Goal: Navigation & Orientation: Understand site structure

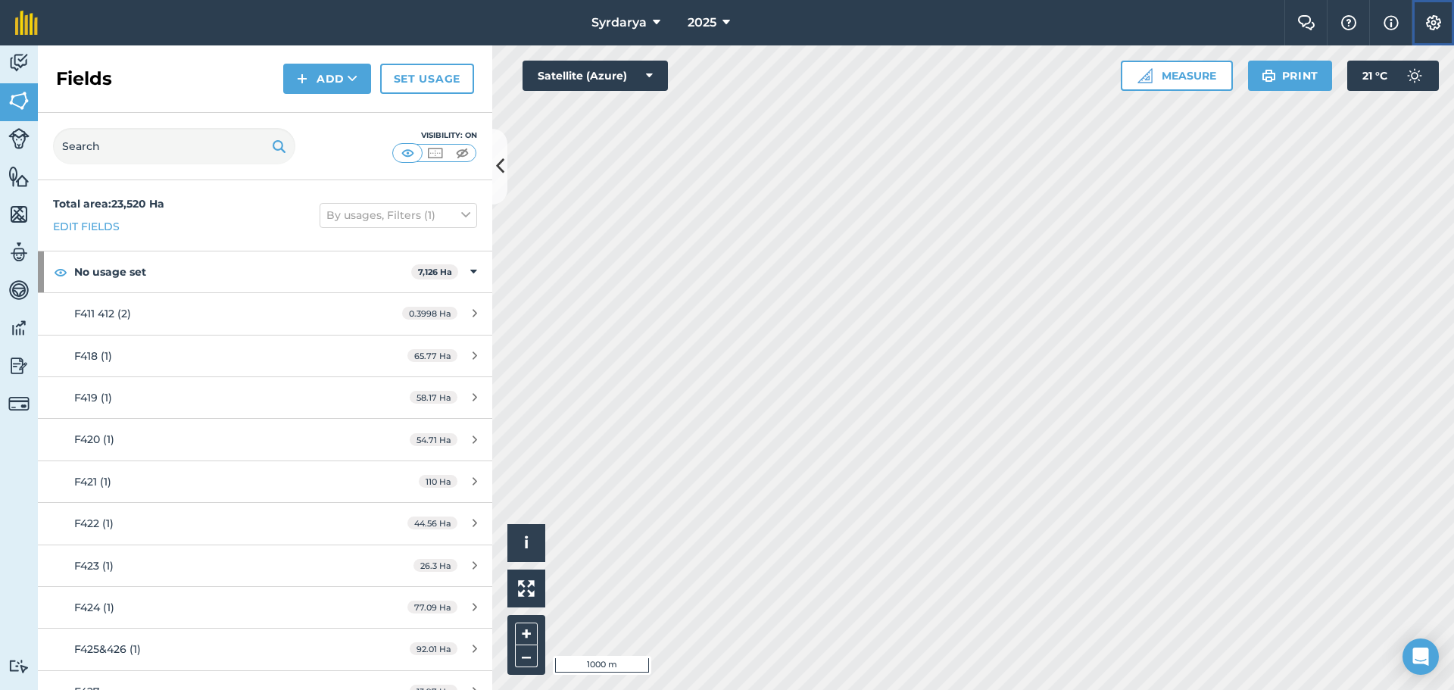
click at [1445, 20] on button "Settings" at bounding box center [1432, 22] width 42 height 45
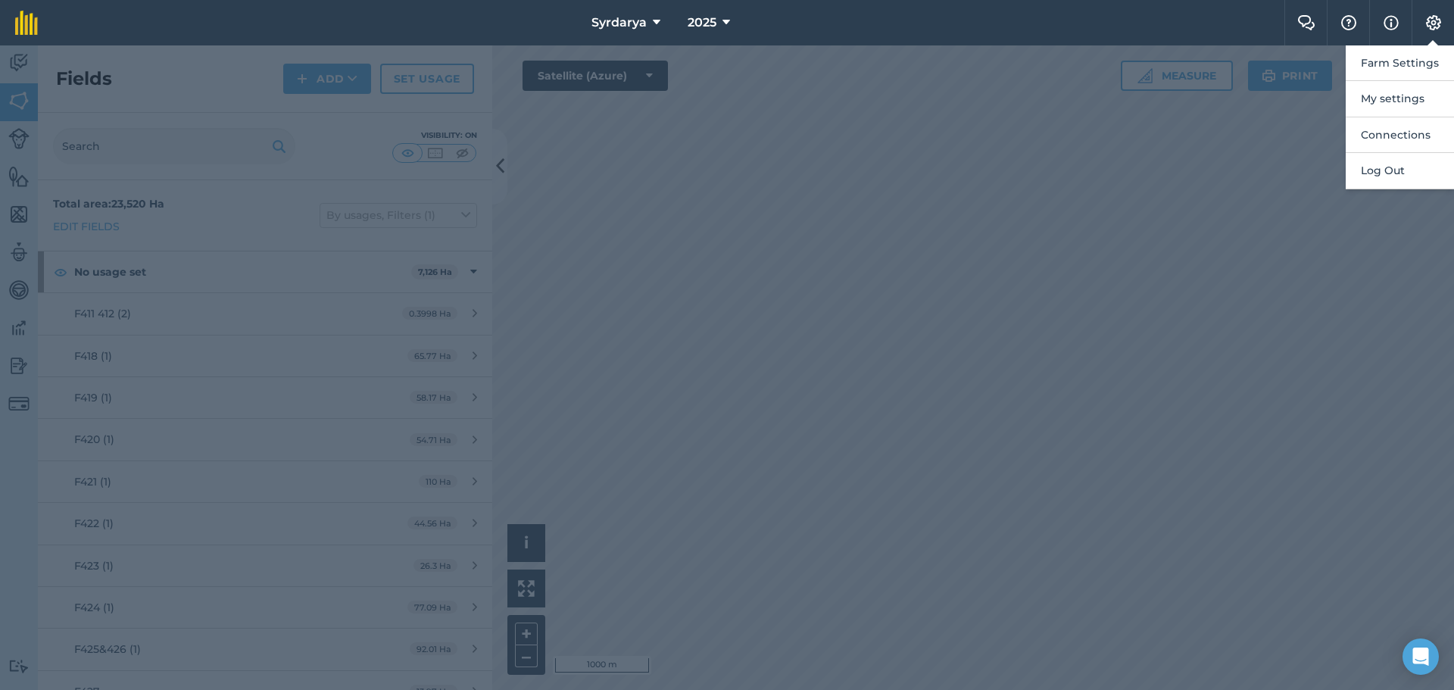
click at [1053, 34] on nav "Syrdarya 2025" at bounding box center [668, 22] width 1231 height 45
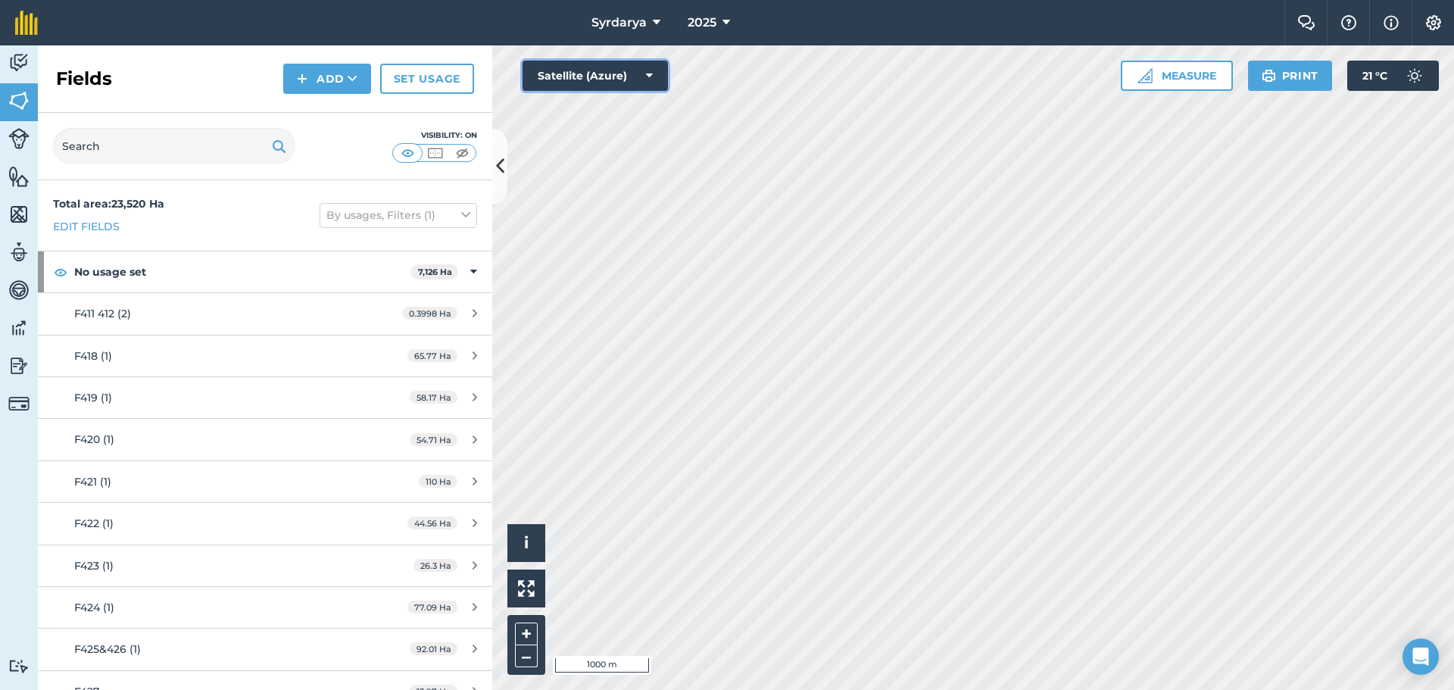
click at [646, 80] on icon at bounding box center [649, 75] width 7 height 15
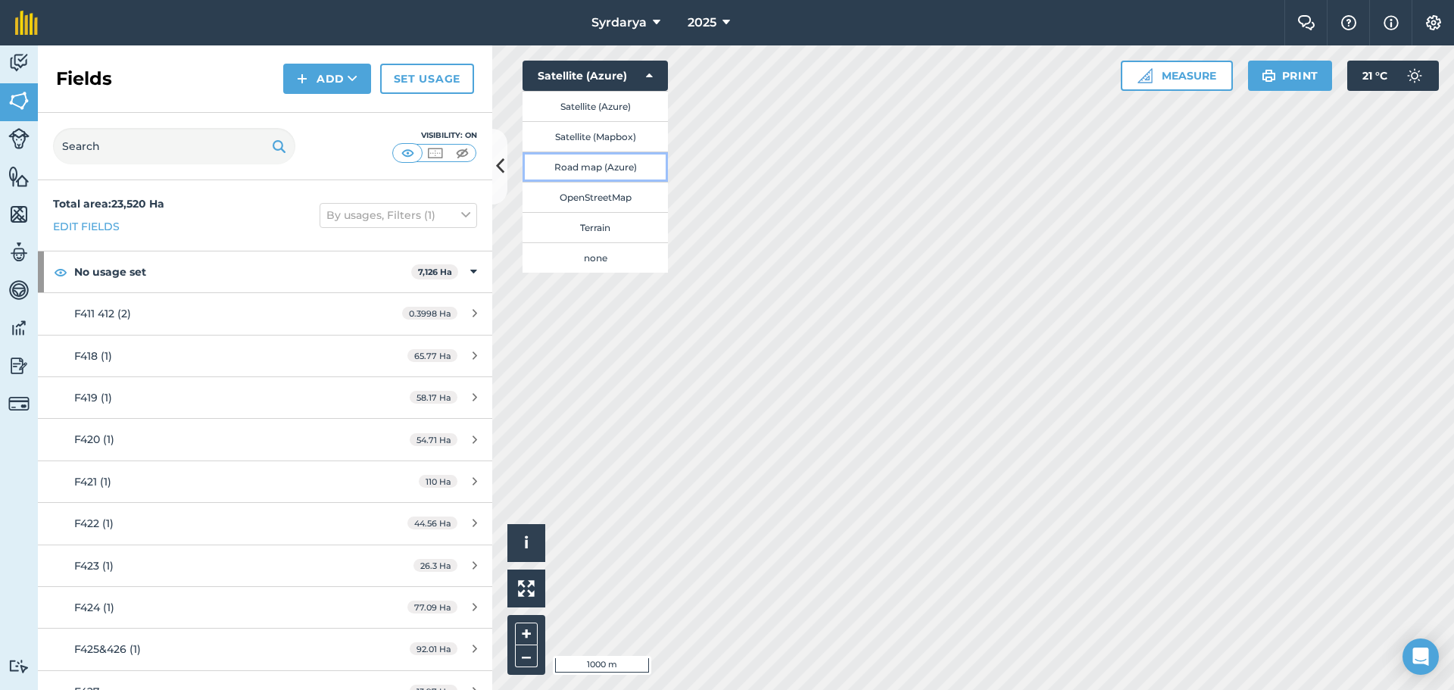
click at [602, 164] on button "Road map (Azure)" at bounding box center [594, 166] width 145 height 30
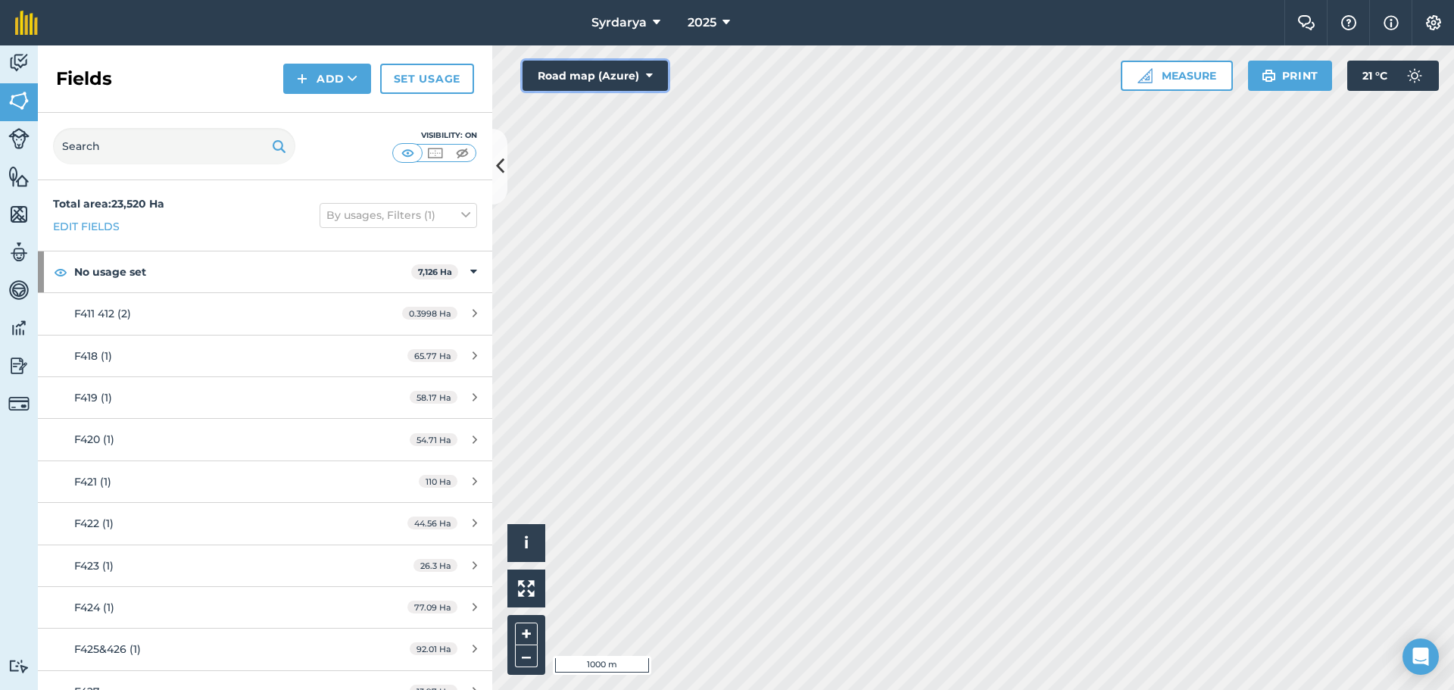
click at [628, 73] on button "Road map (Azure)" at bounding box center [594, 76] width 145 height 30
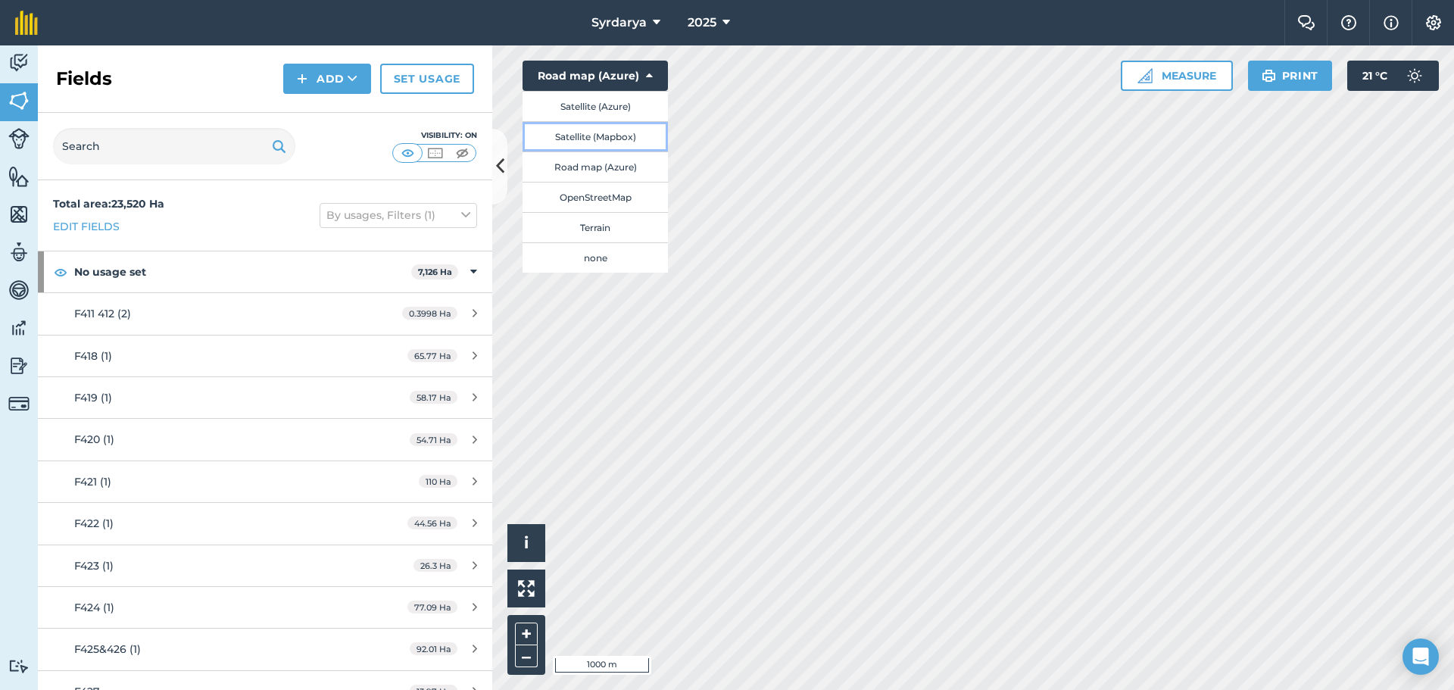
click at [596, 124] on button "Satellite (Mapbox)" at bounding box center [594, 136] width 145 height 30
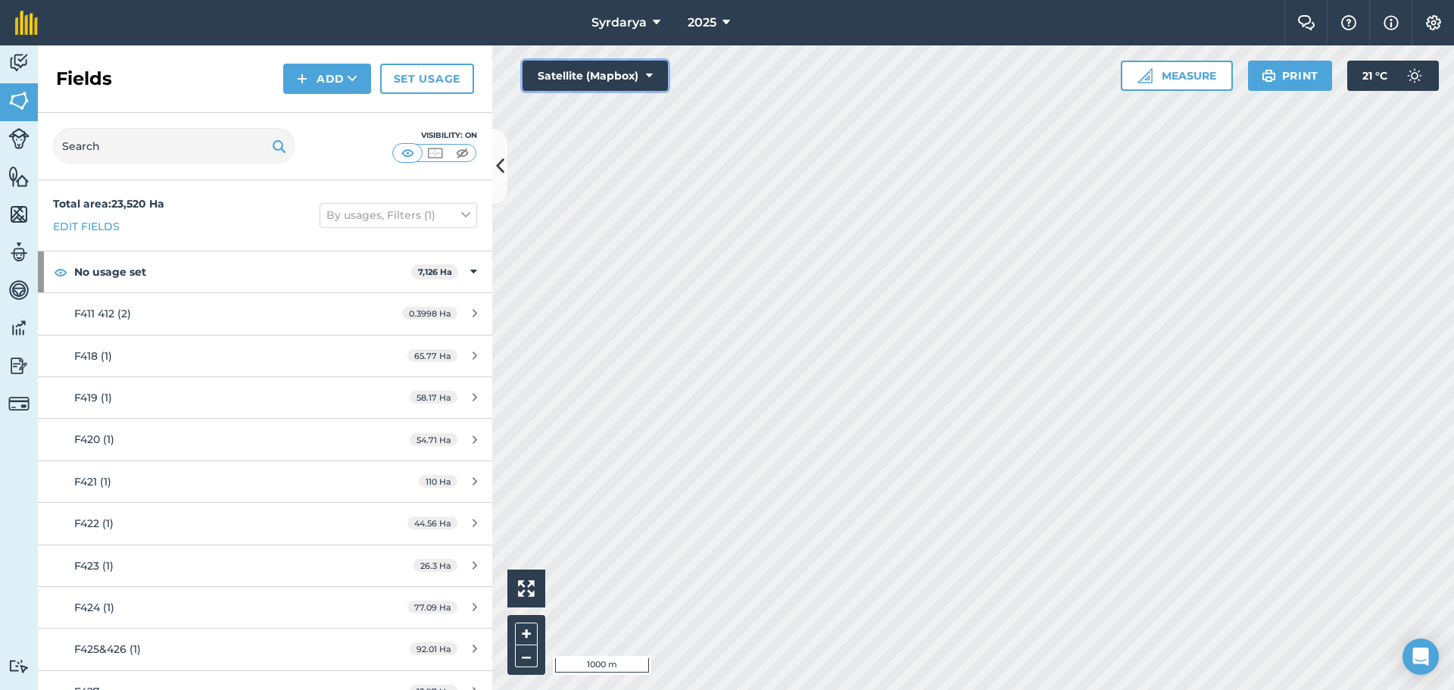
click at [597, 89] on button "Satellite (Mapbox)" at bounding box center [594, 76] width 145 height 30
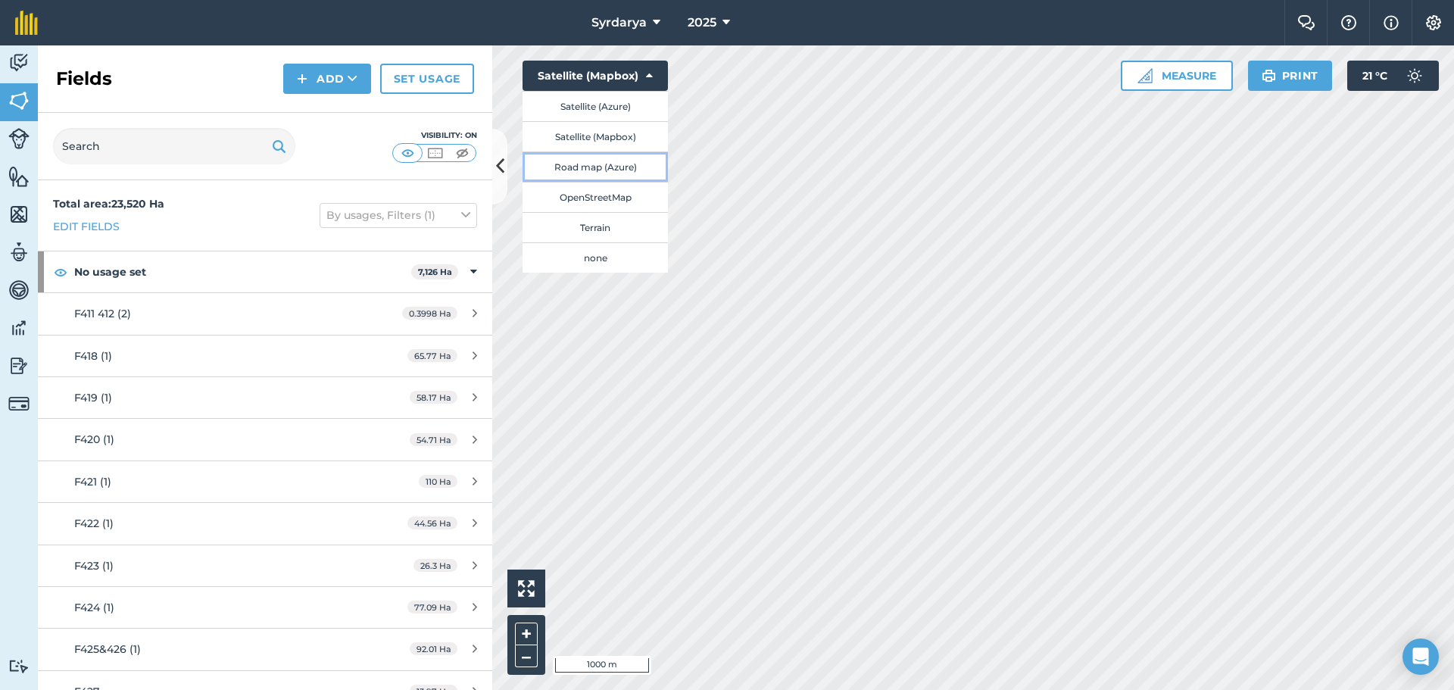
click at [572, 170] on button "Road map (Azure)" at bounding box center [594, 166] width 145 height 30
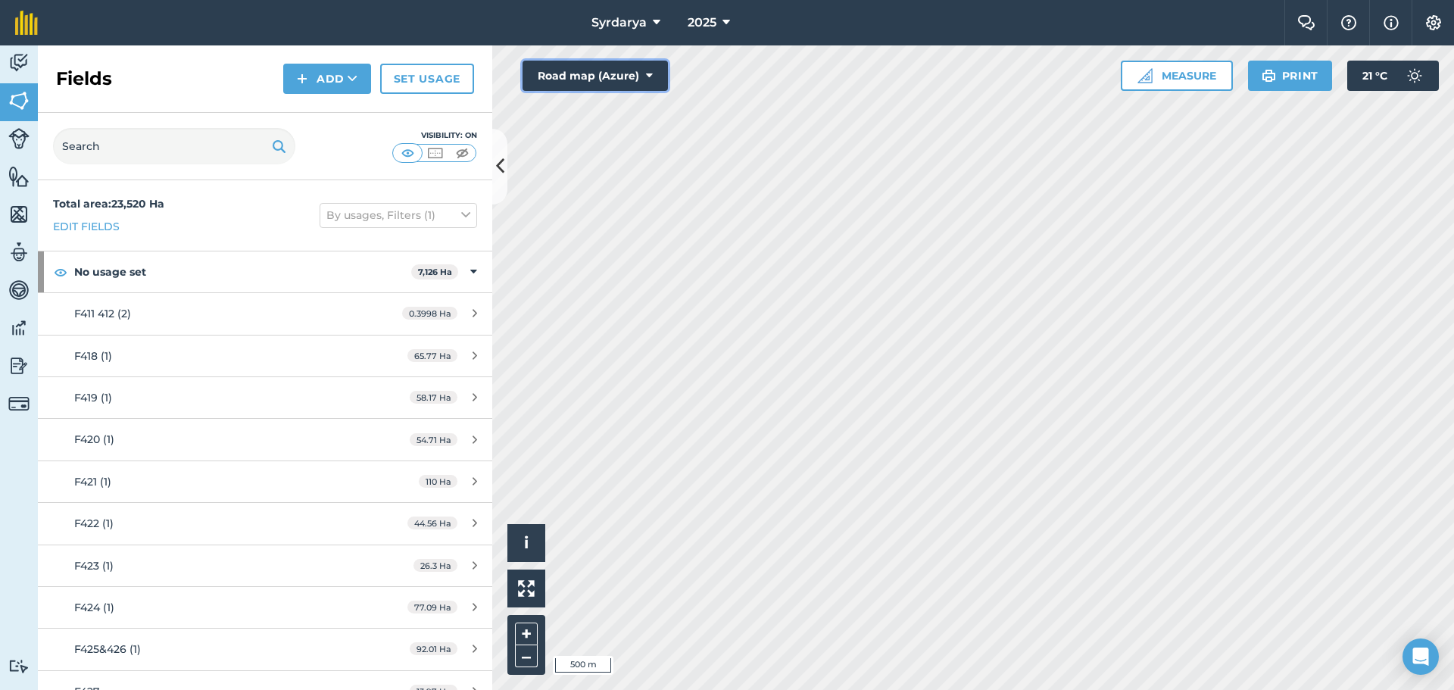
click at [622, 66] on button "Road map (Azure)" at bounding box center [594, 76] width 145 height 30
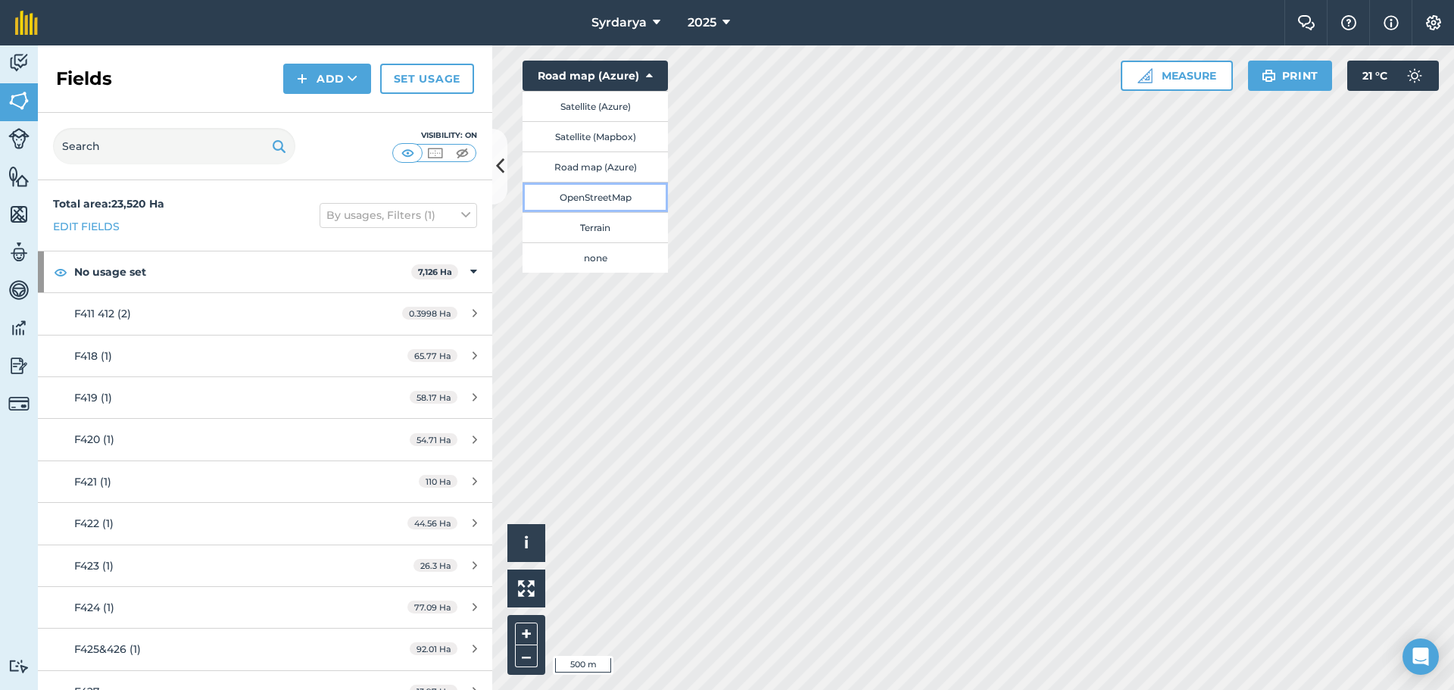
click at [601, 199] on button "OpenStreetMap" at bounding box center [594, 197] width 145 height 30
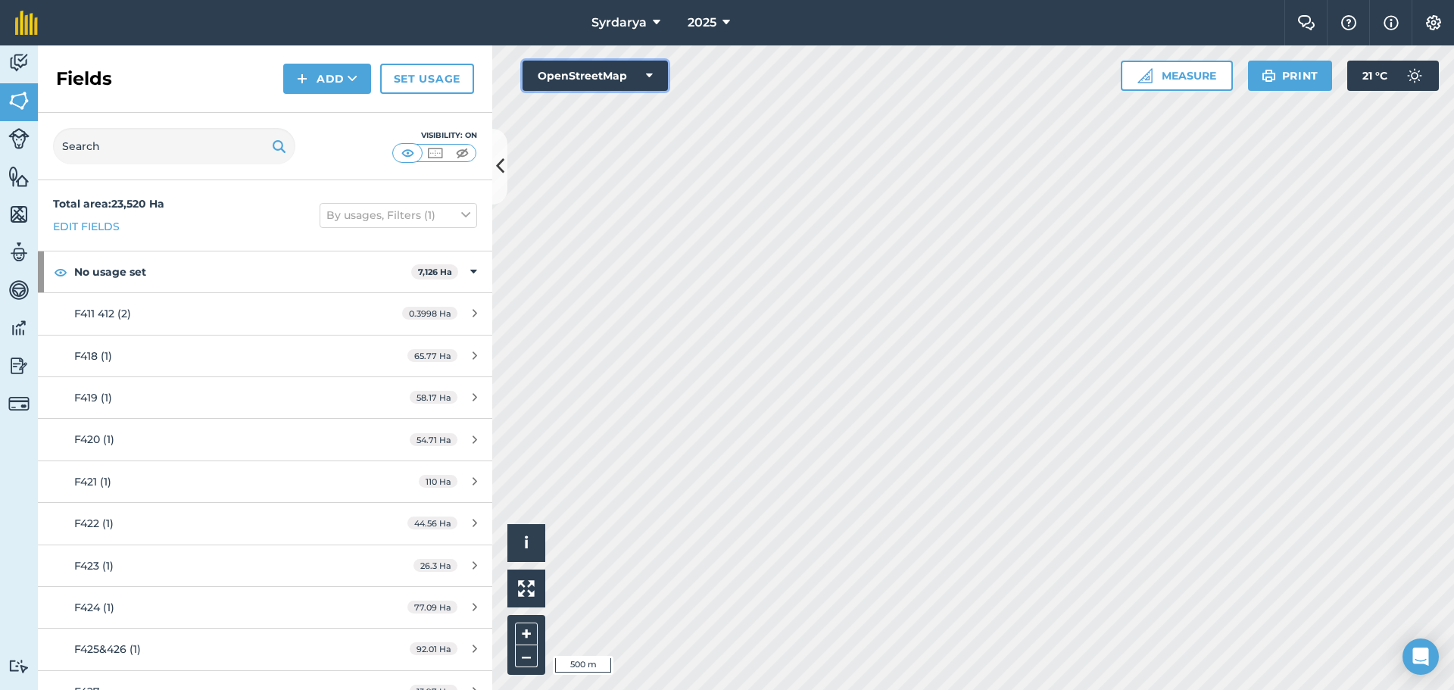
click at [625, 73] on button "OpenStreetMap" at bounding box center [594, 76] width 145 height 30
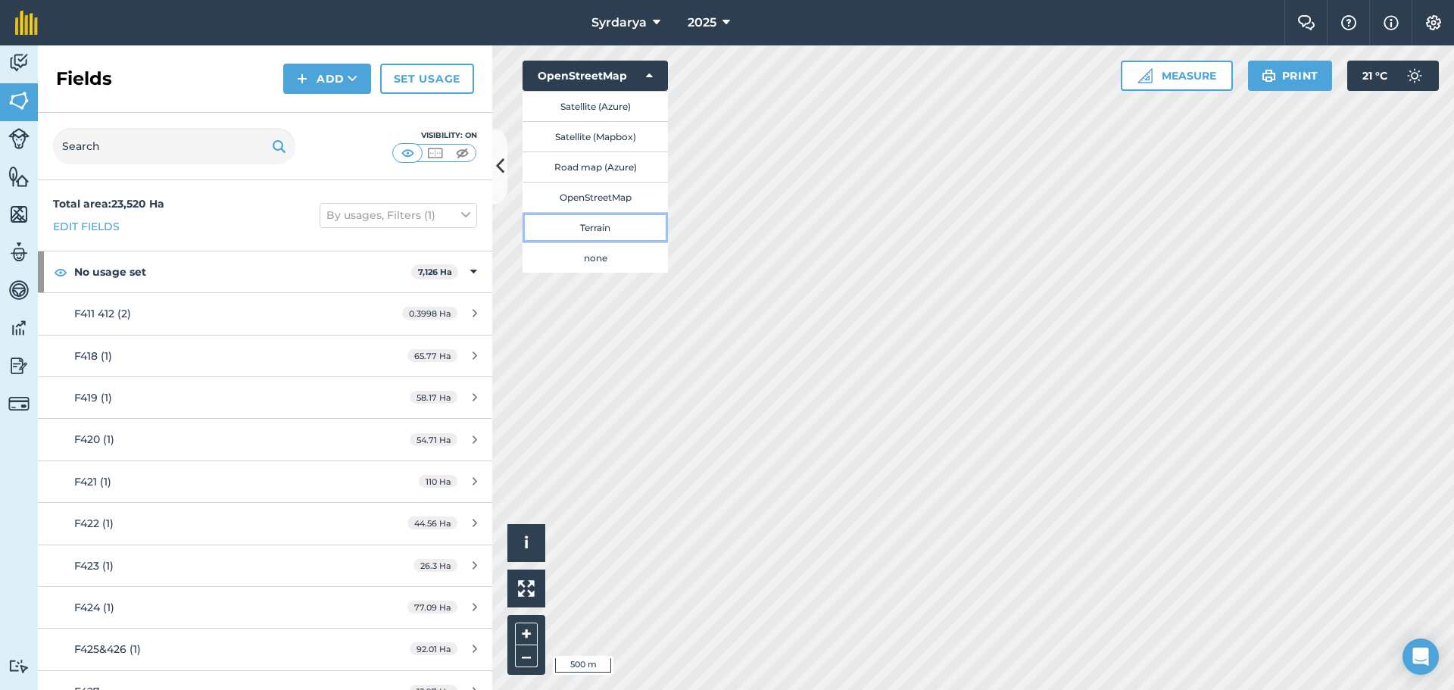
click at [607, 220] on button "Terrain" at bounding box center [594, 227] width 145 height 30
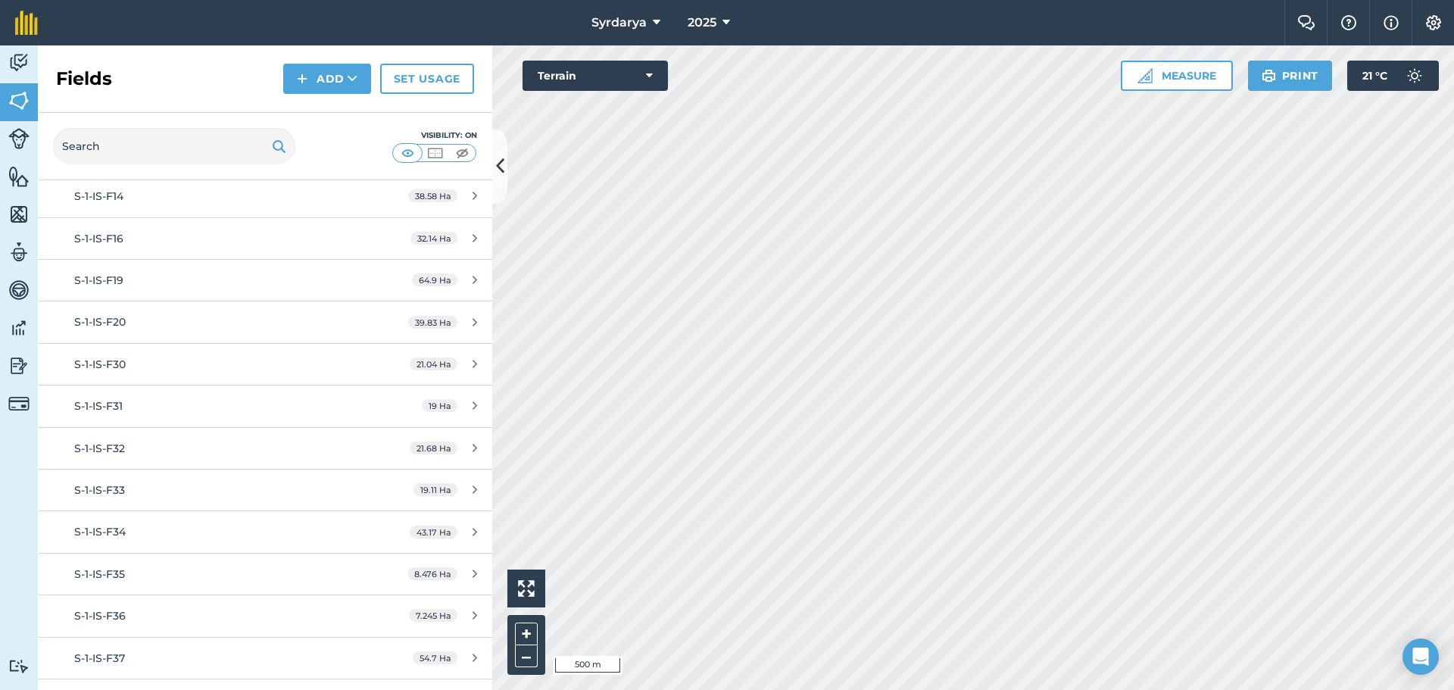
scroll to position [36515, 0]
